Goal: Find specific page/section: Find specific page/section

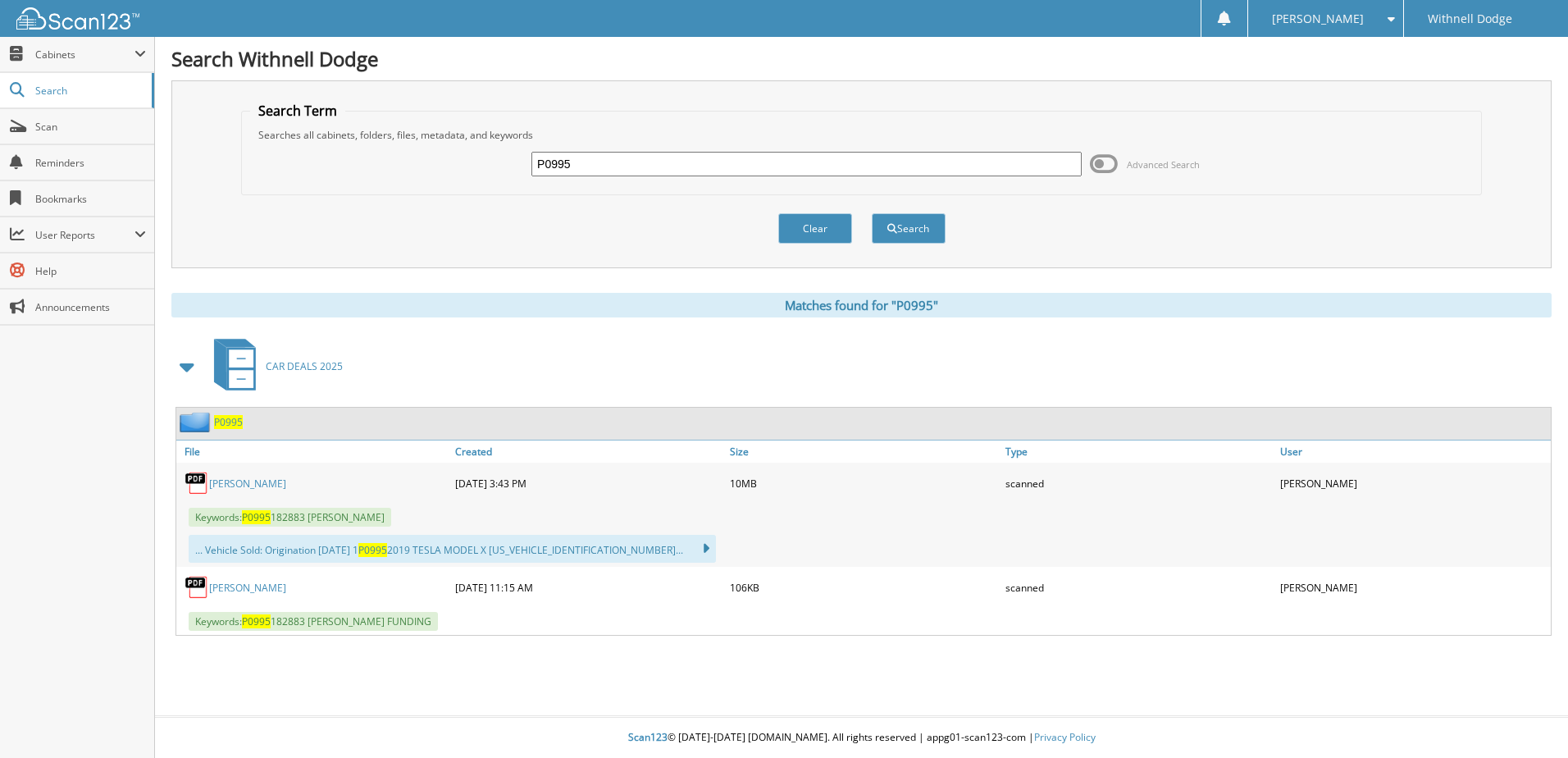
drag, startPoint x: 582, startPoint y: 160, endPoint x: 425, endPoint y: 155, distance: 157.1
click at [425, 157] on div "P0995 Advanced Search" at bounding box center [861, 164] width 1223 height 44
type input "H5025"
click at [872, 213] on button "Search" at bounding box center [909, 228] width 74 height 31
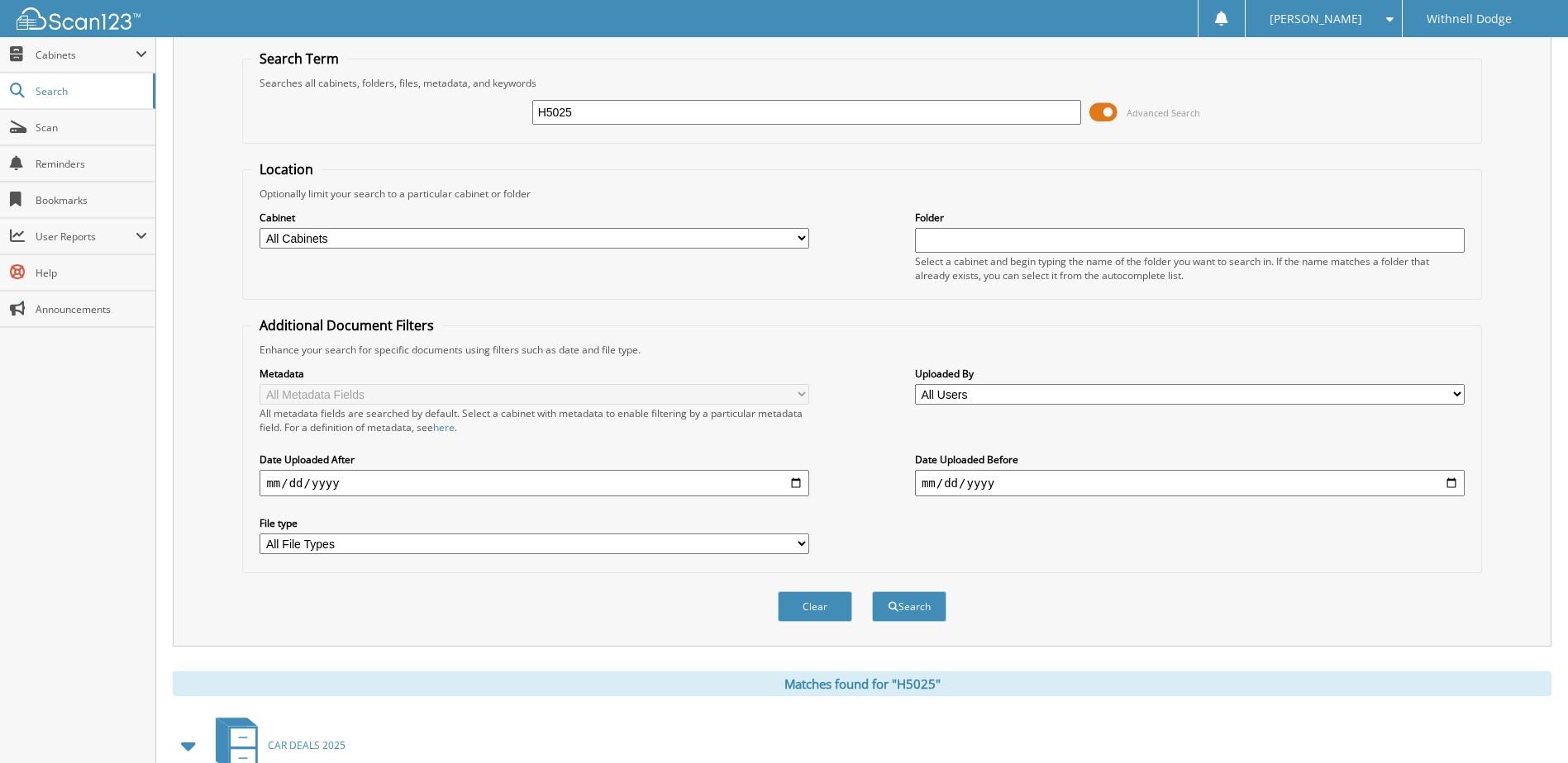
scroll to position [83, 0]
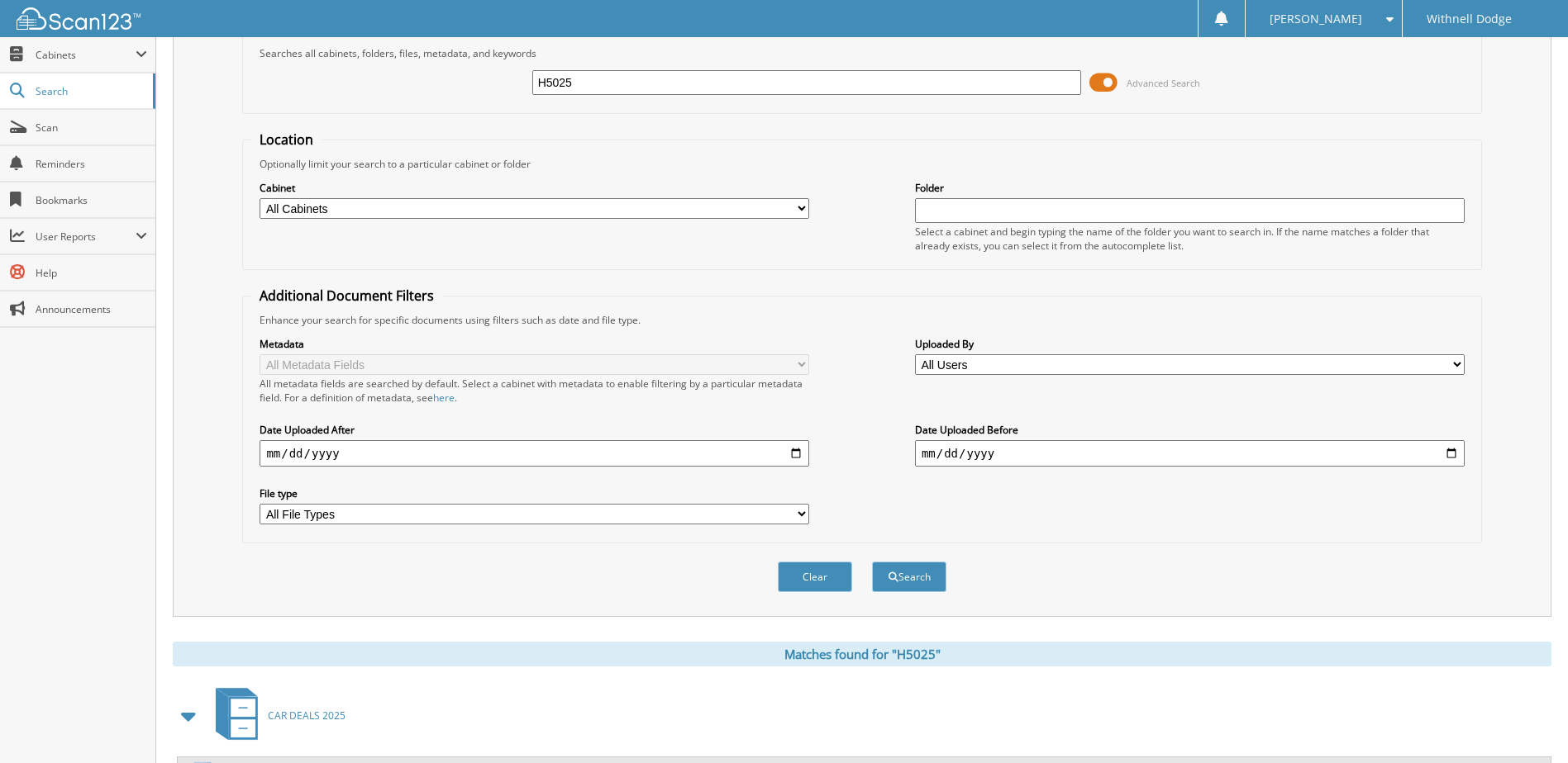
click at [1113, 79] on span at bounding box center [1103, 82] width 28 height 25
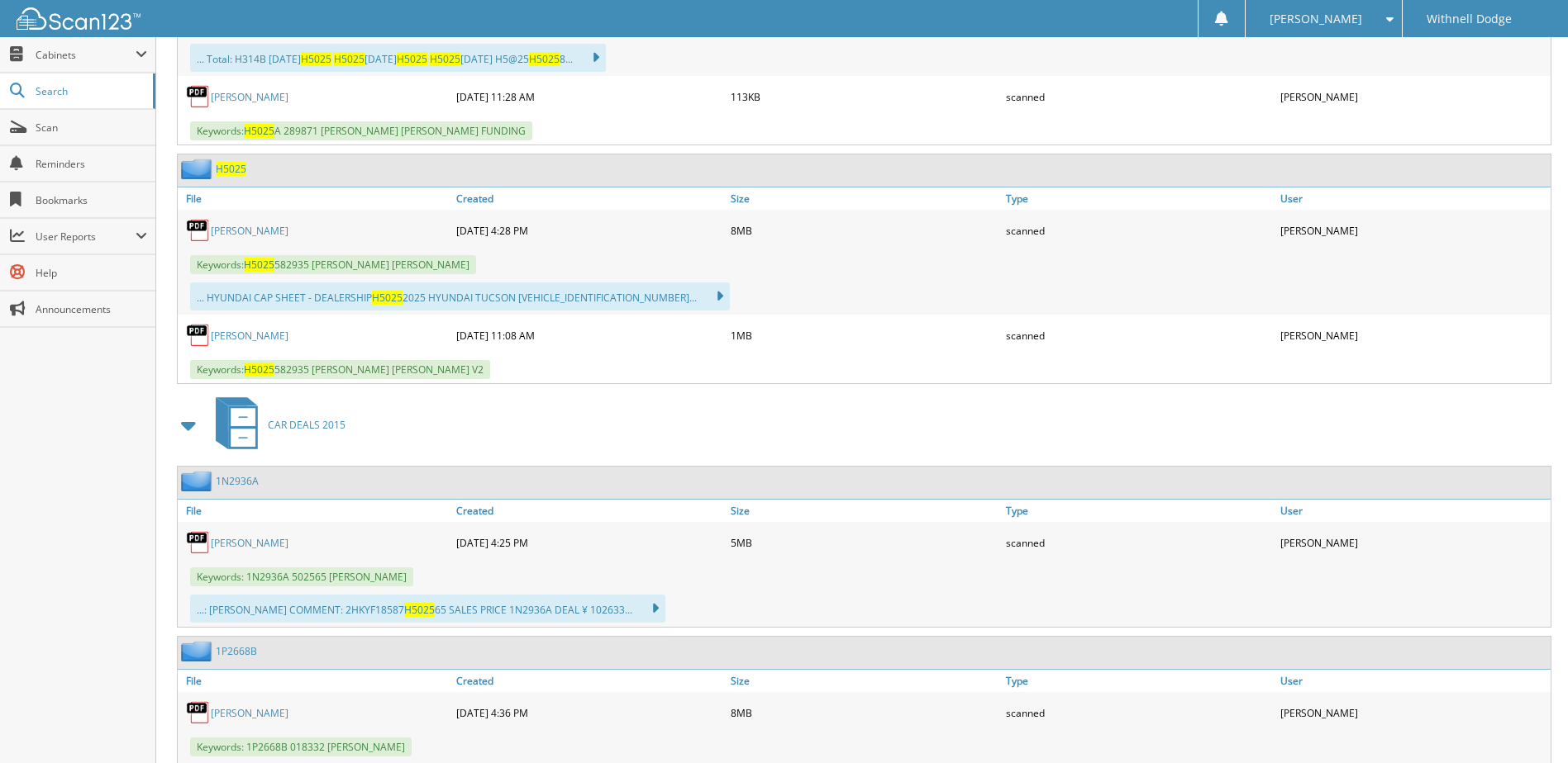
scroll to position [496, 0]
click at [281, 231] on link "HOPKINS, JANICE M." at bounding box center [250, 230] width 78 height 14
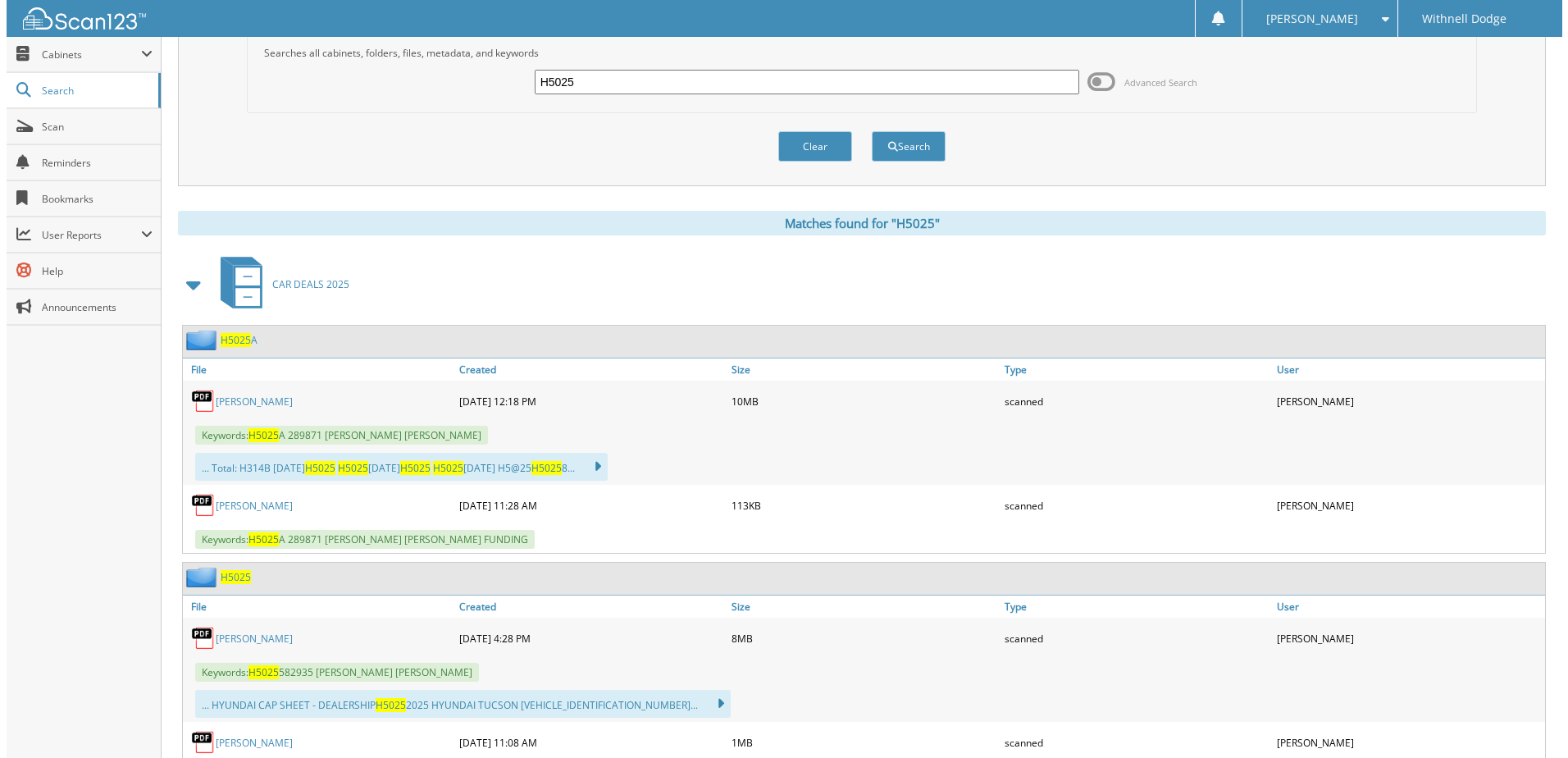
scroll to position [0, 0]
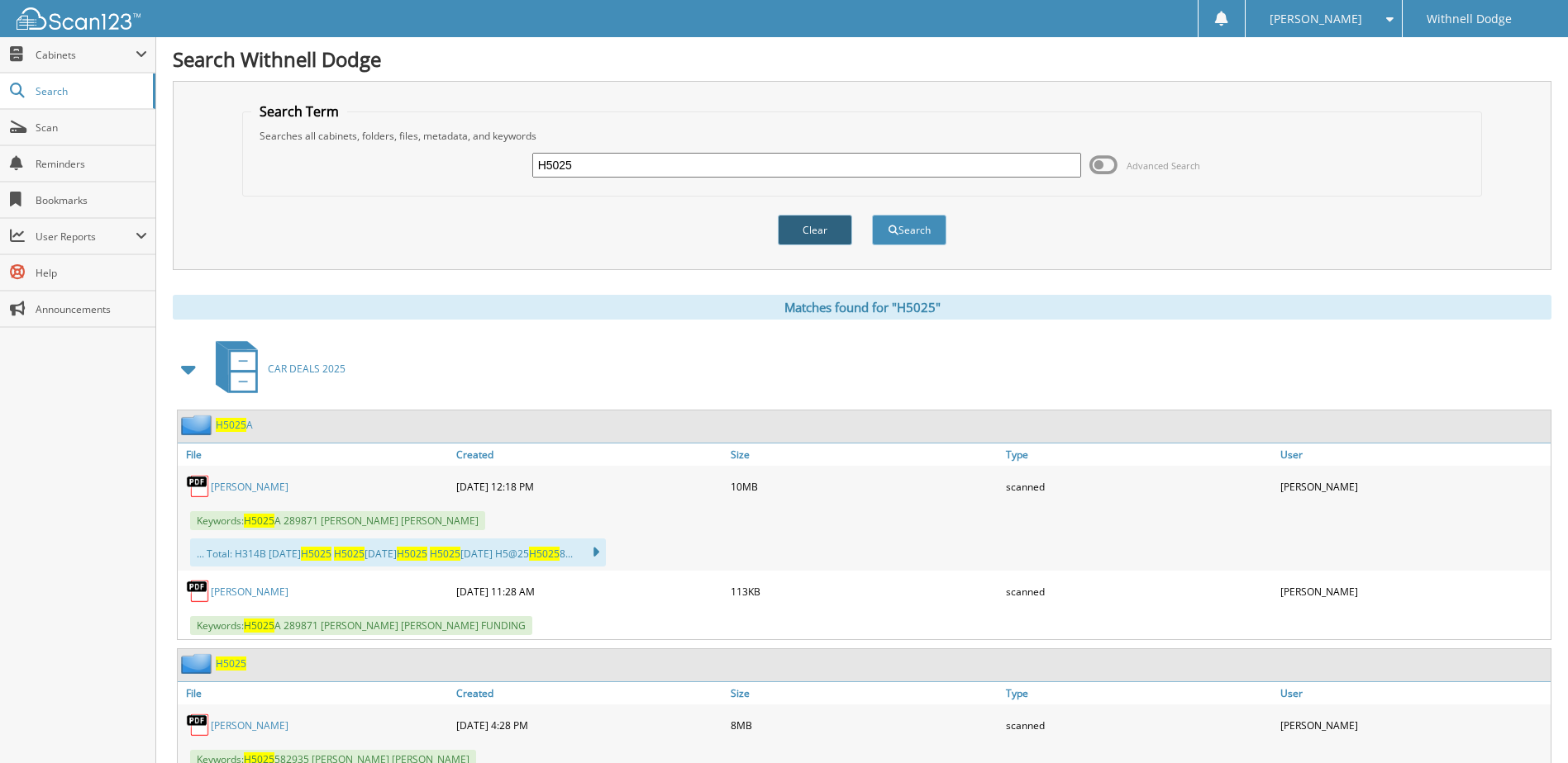
click at [841, 238] on button "Clear" at bounding box center [815, 230] width 74 height 31
